Goal: Task Accomplishment & Management: Use online tool/utility

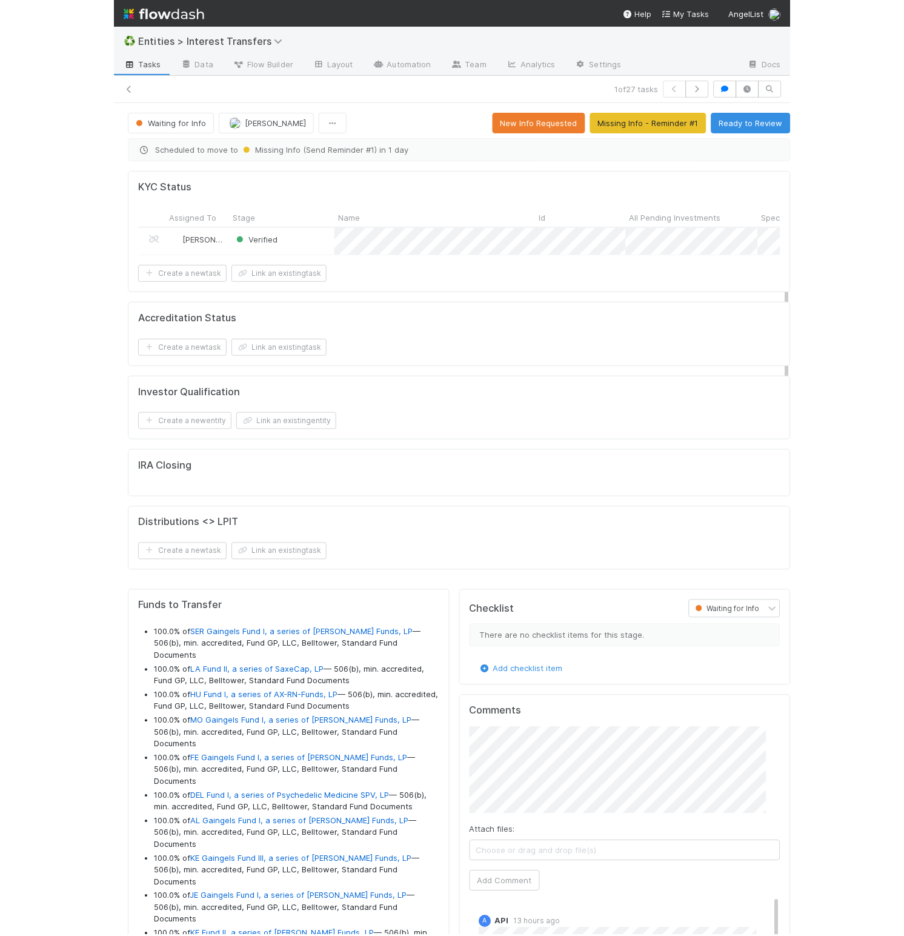
scroll to position [30688, 0]
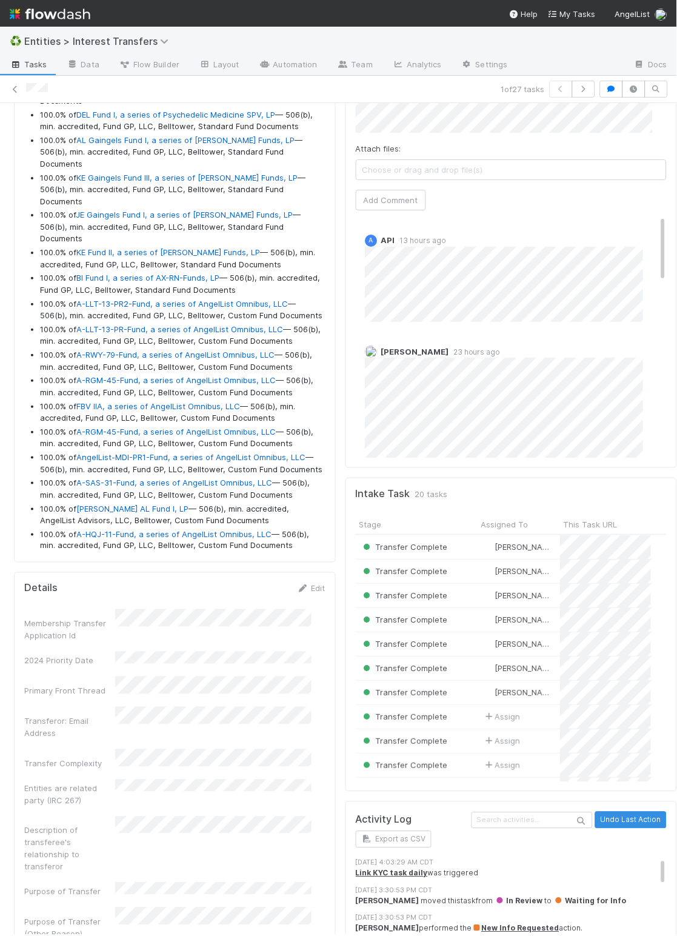
click at [178, 595] on div "Details Edit" at bounding box center [174, 589] width 301 height 12
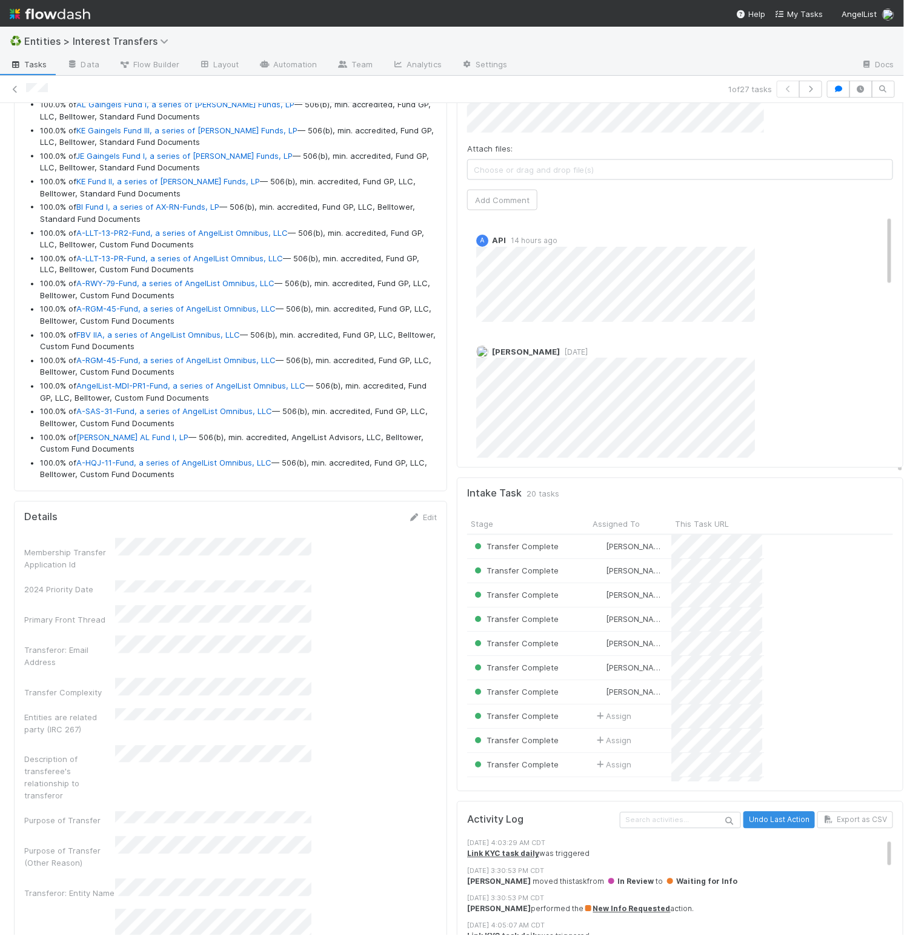
scroll to position [233, 399]
